Goal: Information Seeking & Learning: Find contact information

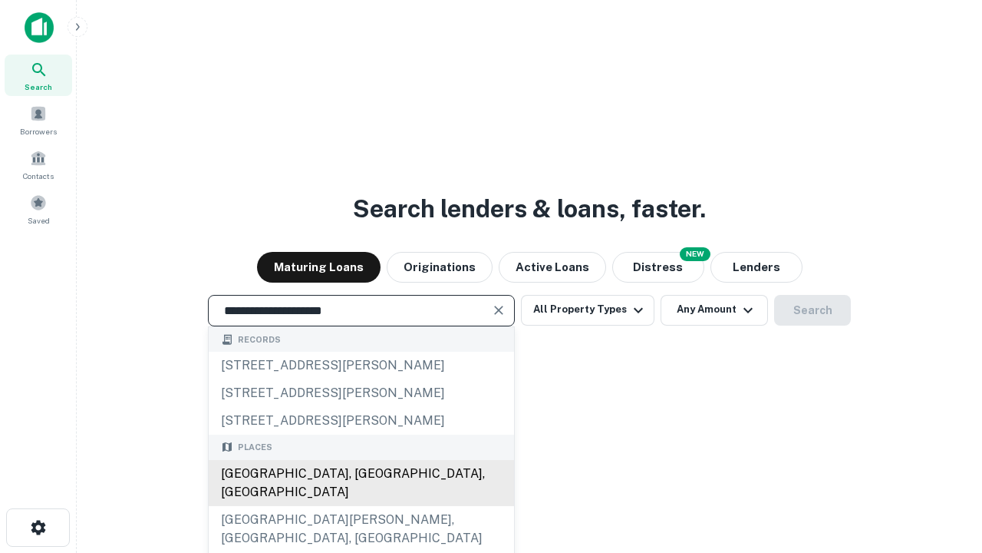
click at [361, 506] on div "[GEOGRAPHIC_DATA], [GEOGRAPHIC_DATA], [GEOGRAPHIC_DATA]" at bounding box center [361, 483] width 305 height 46
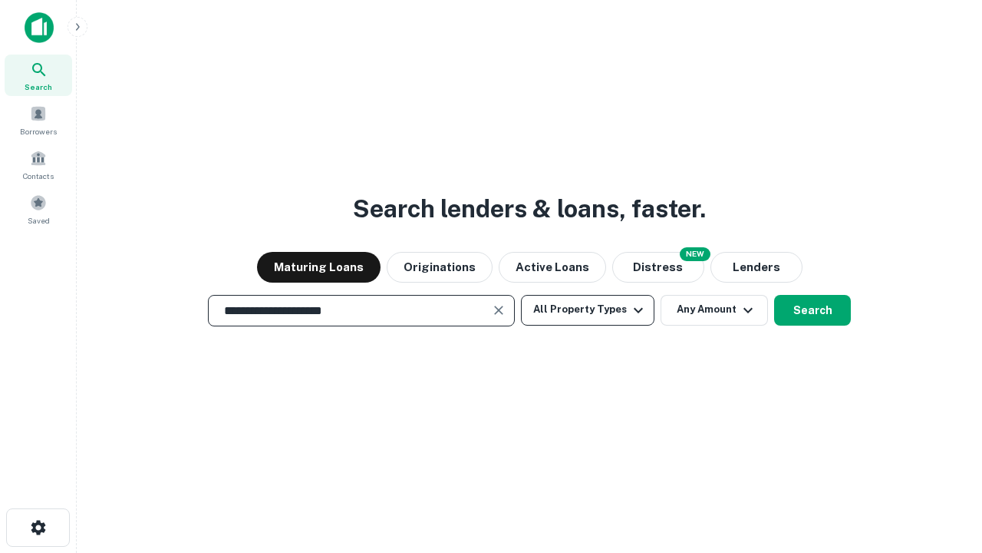
type input "**********"
click at [588, 309] on button "All Property Types" at bounding box center [588, 310] width 134 height 31
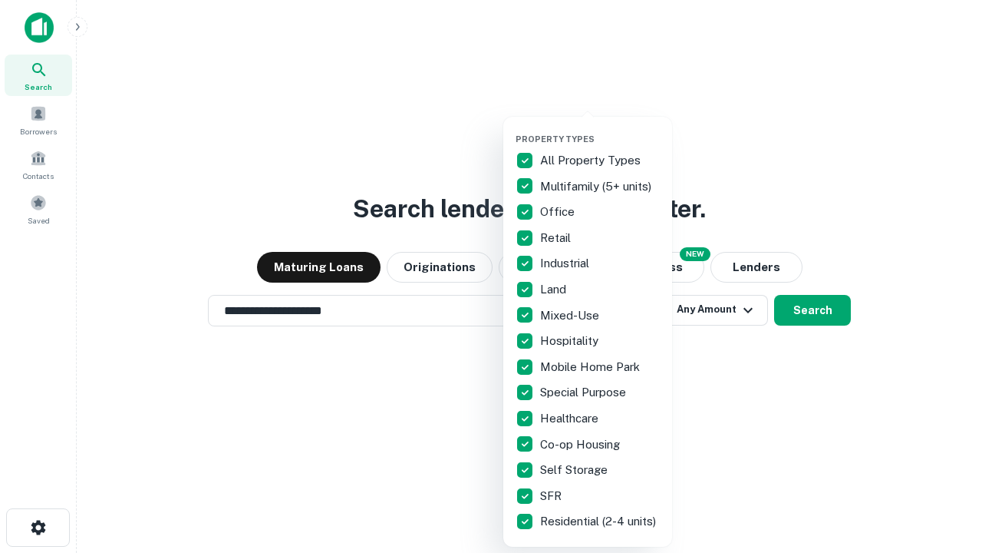
click at [600, 129] on button "button" at bounding box center [600, 129] width 169 height 1
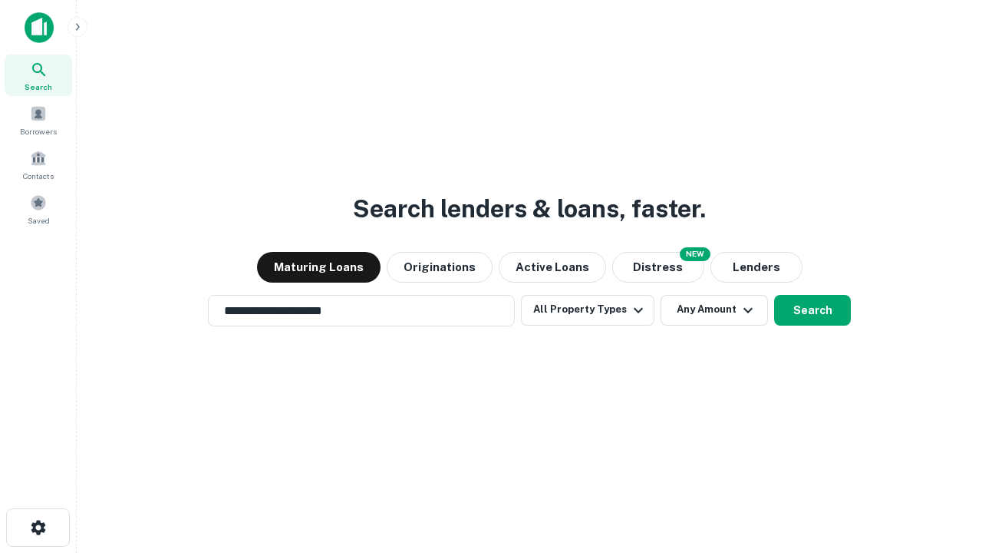
scroll to position [24, 0]
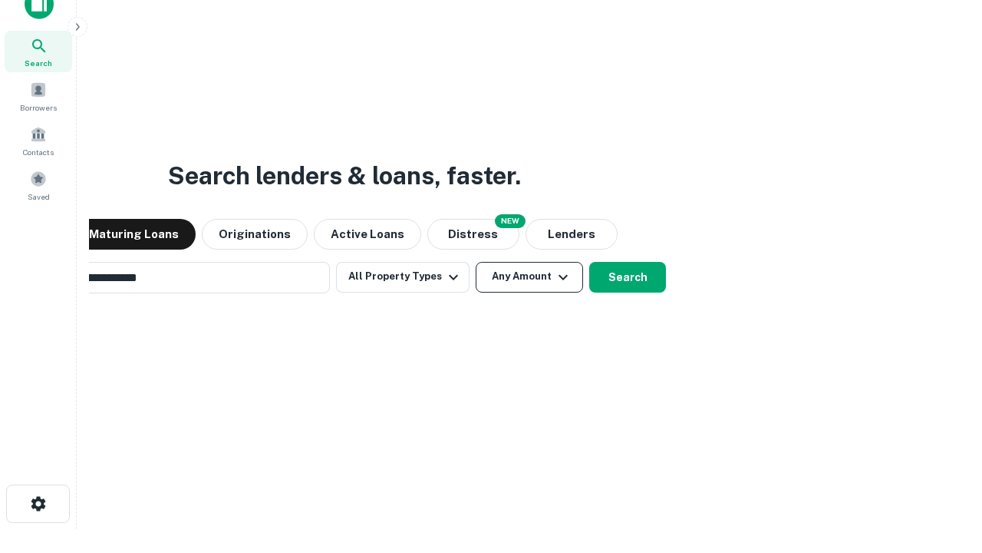
click at [476, 262] on button "Any Amount" at bounding box center [529, 277] width 107 height 31
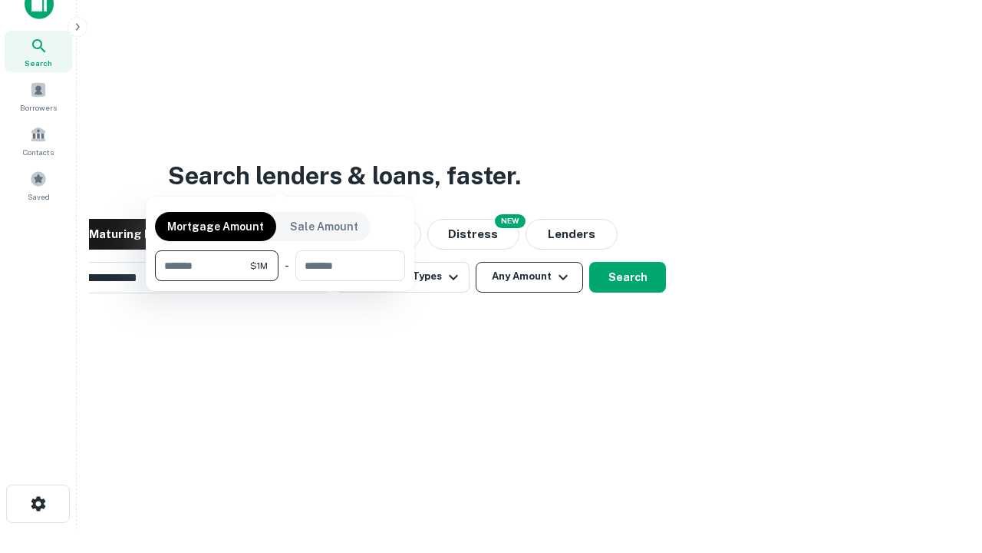
scroll to position [25, 0]
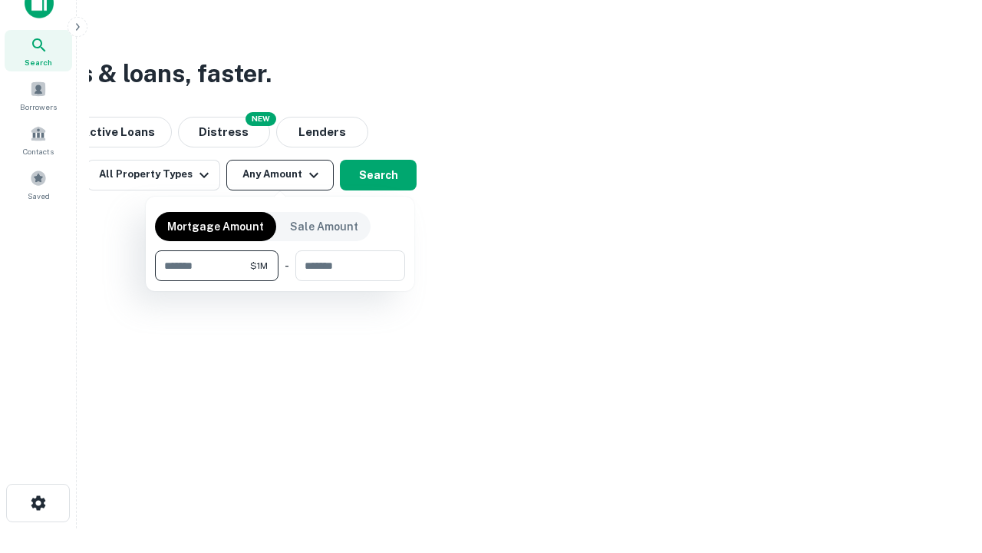
type input "*******"
click at [280, 281] on button "button" at bounding box center [280, 281] width 250 height 1
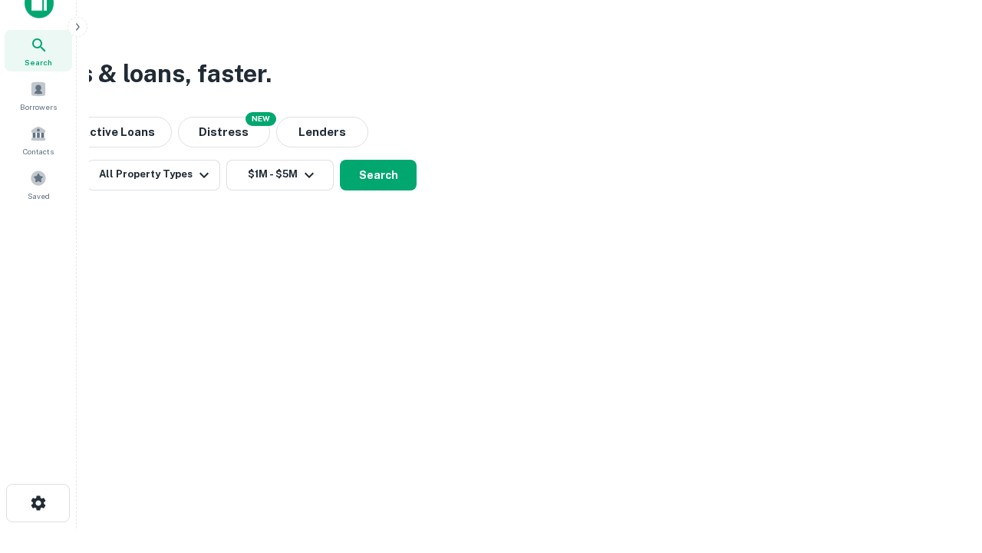
scroll to position [9, 283]
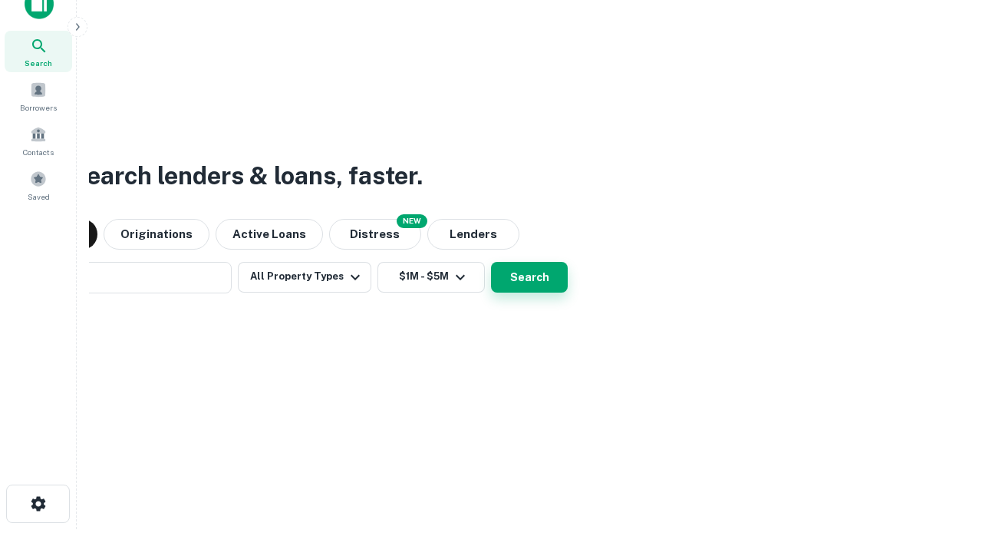
click at [491, 262] on button "Search" at bounding box center [529, 277] width 77 height 31
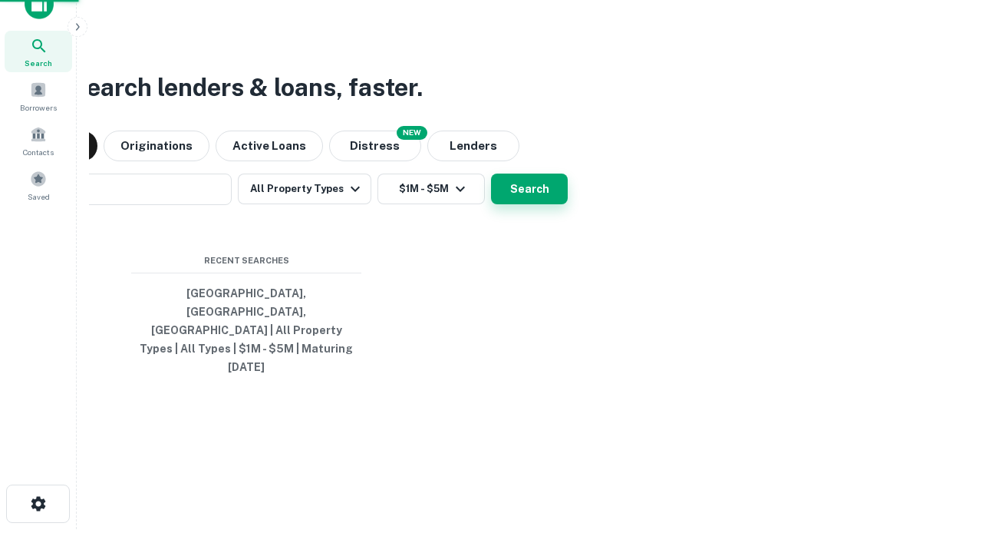
scroll to position [41, 434]
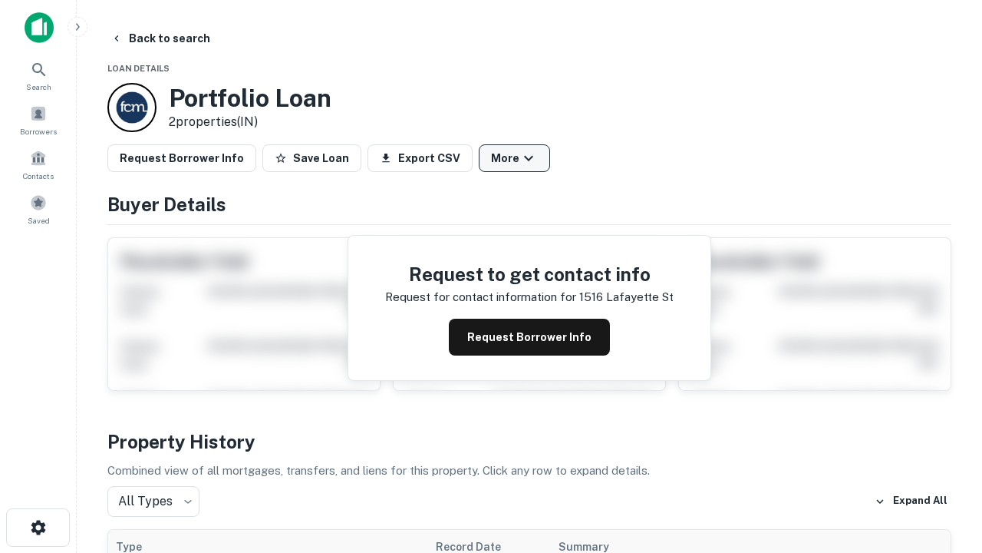
click at [514, 158] on button "More" at bounding box center [514, 158] width 71 height 28
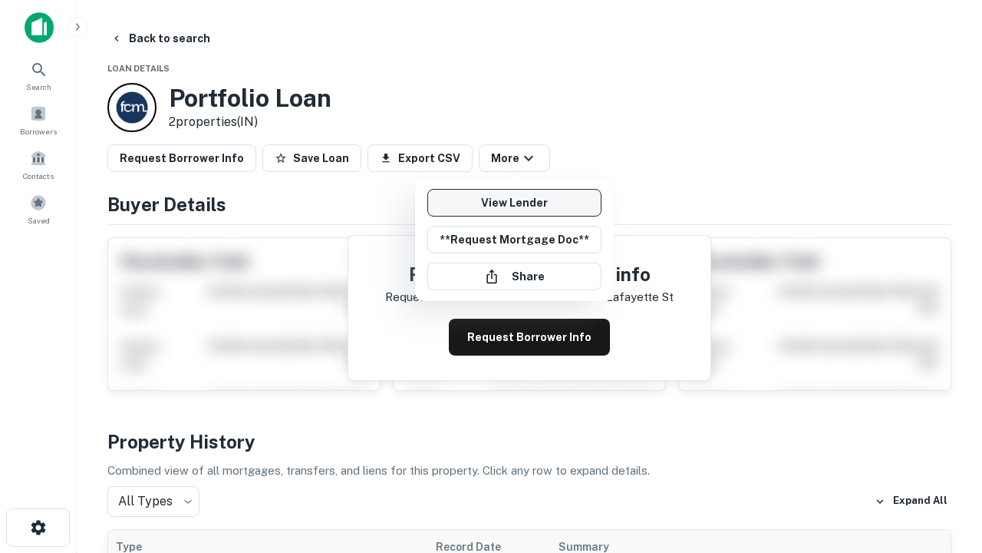
click at [514, 203] on link "View Lender" at bounding box center [514, 203] width 174 height 28
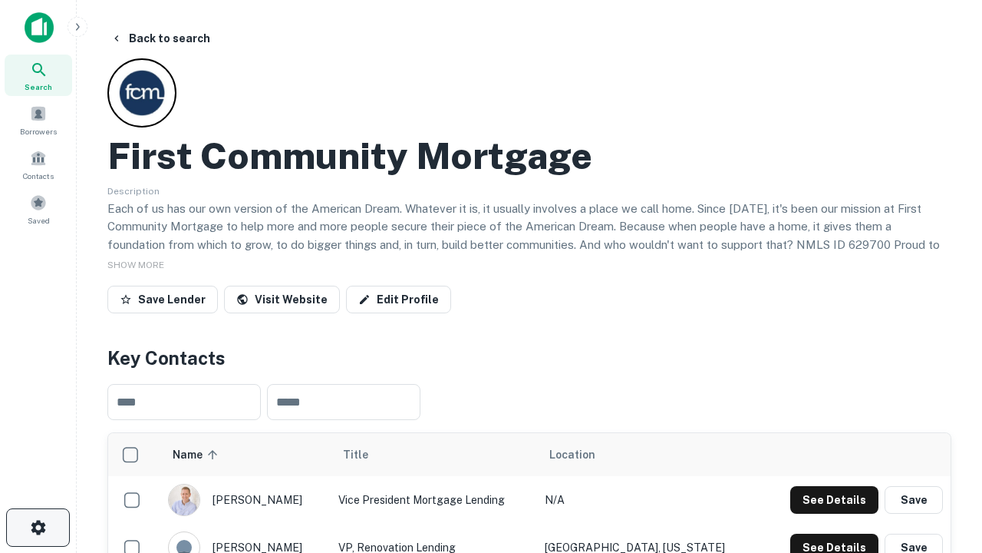
click at [38, 527] on icon "button" at bounding box center [38, 527] width 18 height 18
